Goal: Task Accomplishment & Management: Manage account settings

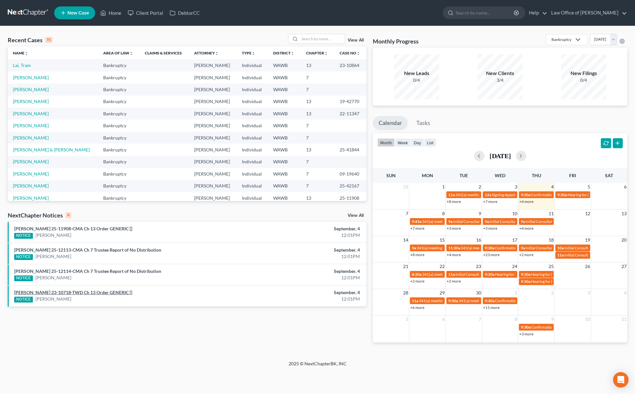
click at [86, 293] on link "Timothy Foster 23-10718-TWD Ch 13 Order GENERIC []" at bounding box center [73, 292] width 118 height 5
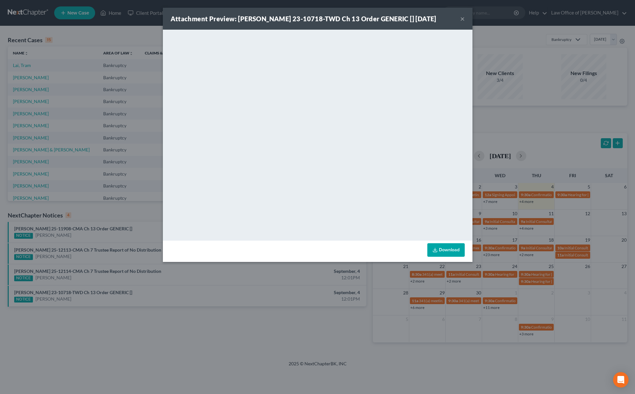
click at [463, 18] on button "×" at bounding box center [462, 19] width 5 height 8
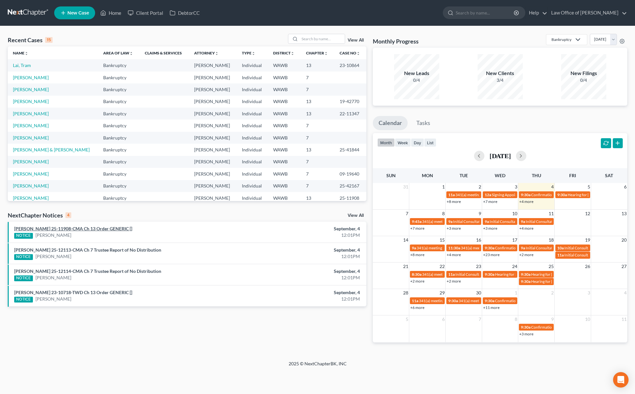
click at [105, 230] on link "Michael Benjamin Murphy 25-11908-CMA Ch 13 Order GENERIC []" at bounding box center [73, 228] width 118 height 5
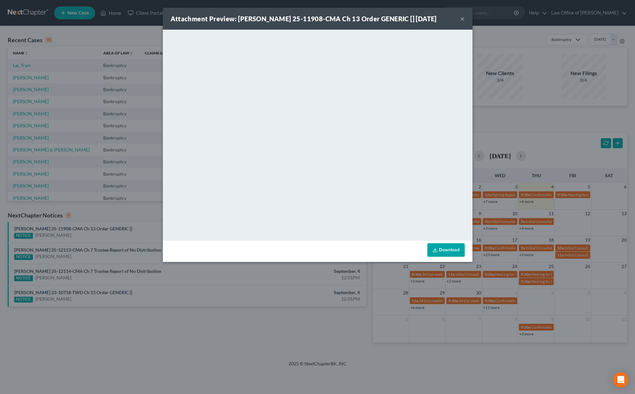
click at [463, 23] on button "×" at bounding box center [462, 19] width 5 height 8
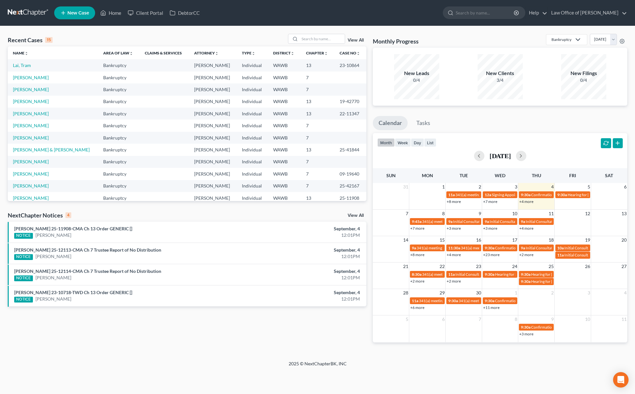
click at [354, 214] on link "View All" at bounding box center [356, 215] width 16 height 5
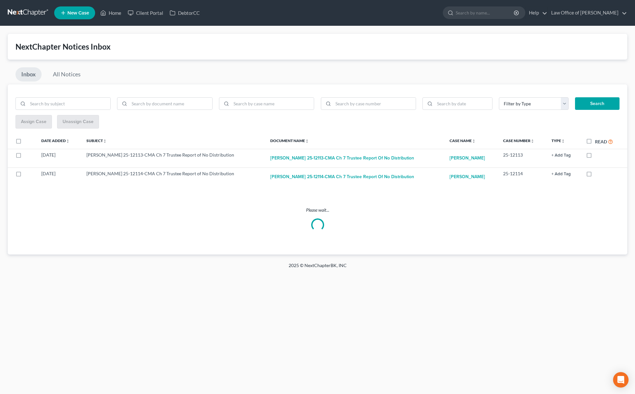
click at [595, 140] on label "Read" at bounding box center [604, 141] width 18 height 7
click at [597, 140] on input "Read" at bounding box center [599, 140] width 4 height 4
checkbox input "true"
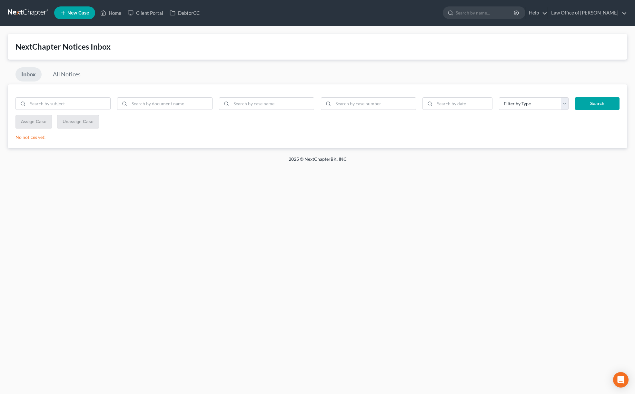
click at [24, 11] on link at bounding box center [28, 13] width 41 height 12
